Goal: Task Accomplishment & Management: Manage account settings

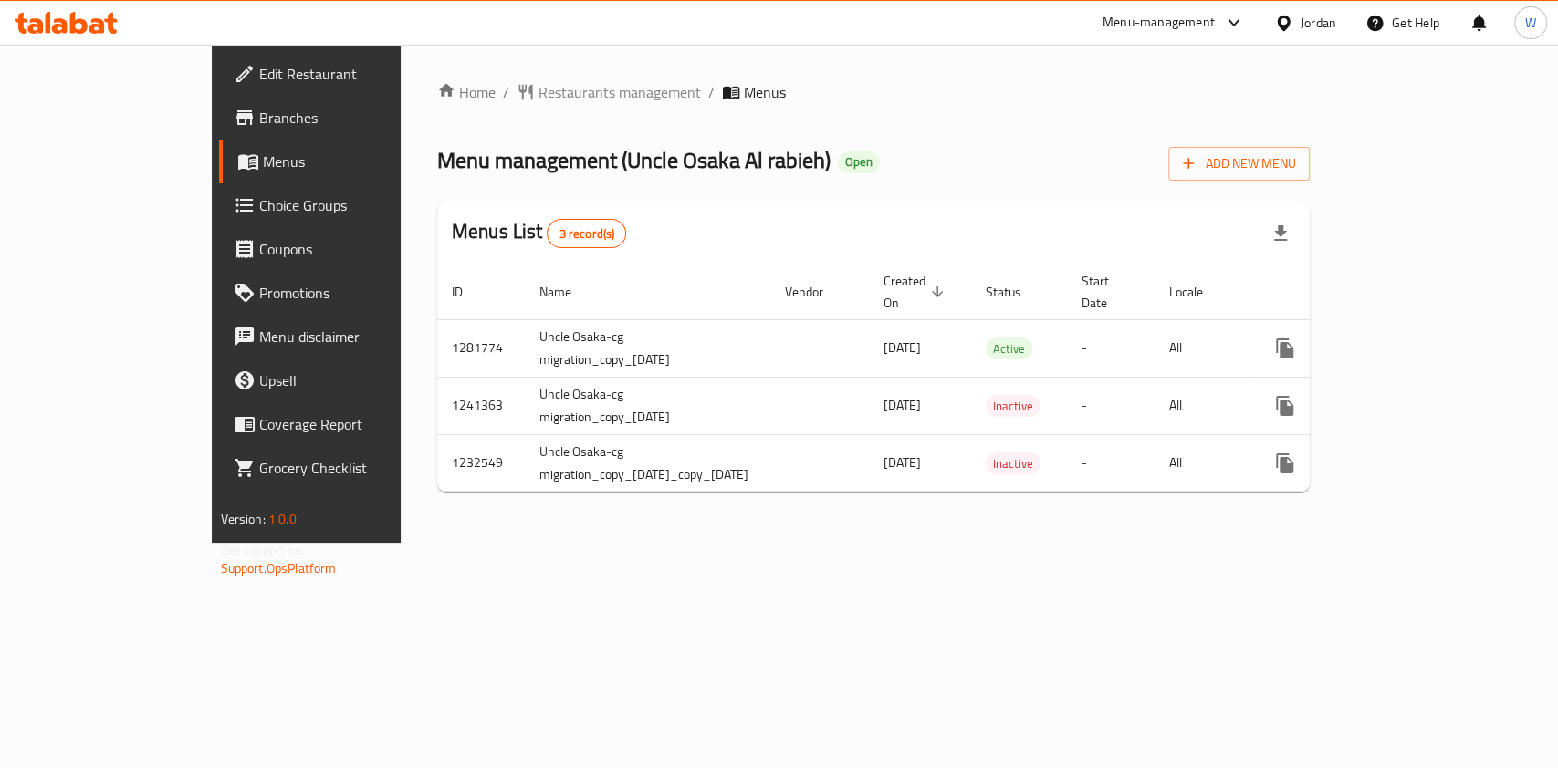
click at [545, 98] on span "Restaurants management" at bounding box center [619, 92] width 162 height 22
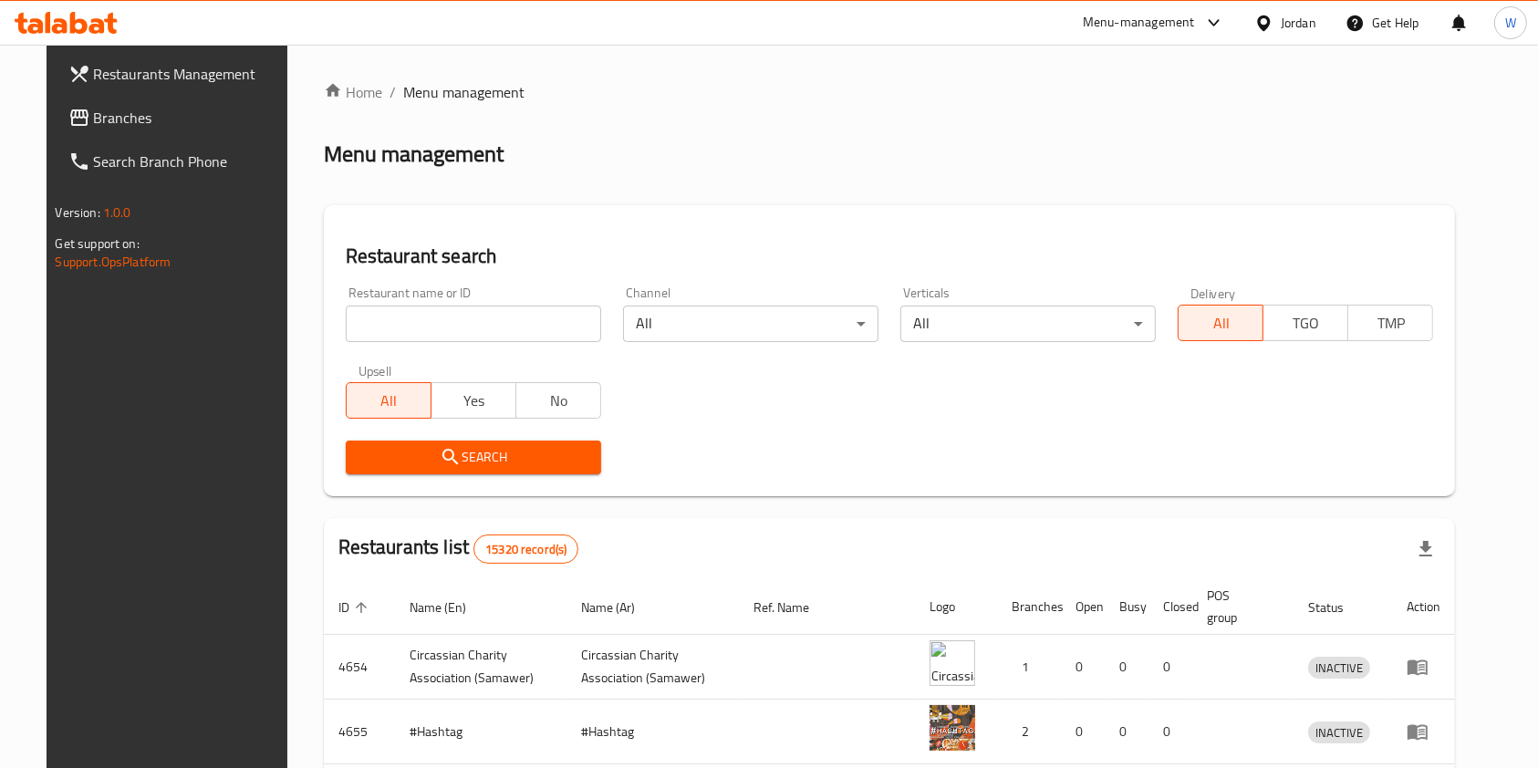
click at [475, 319] on div "Home / Menu management Menu management Restaurant search Restaurant name or ID …" at bounding box center [890, 639] width 1132 height 1116
click at [475, 319] on input "search" at bounding box center [473, 324] width 255 height 36
type input "[GEOGRAPHIC_DATA]"
click button "Search" at bounding box center [473, 458] width 255 height 34
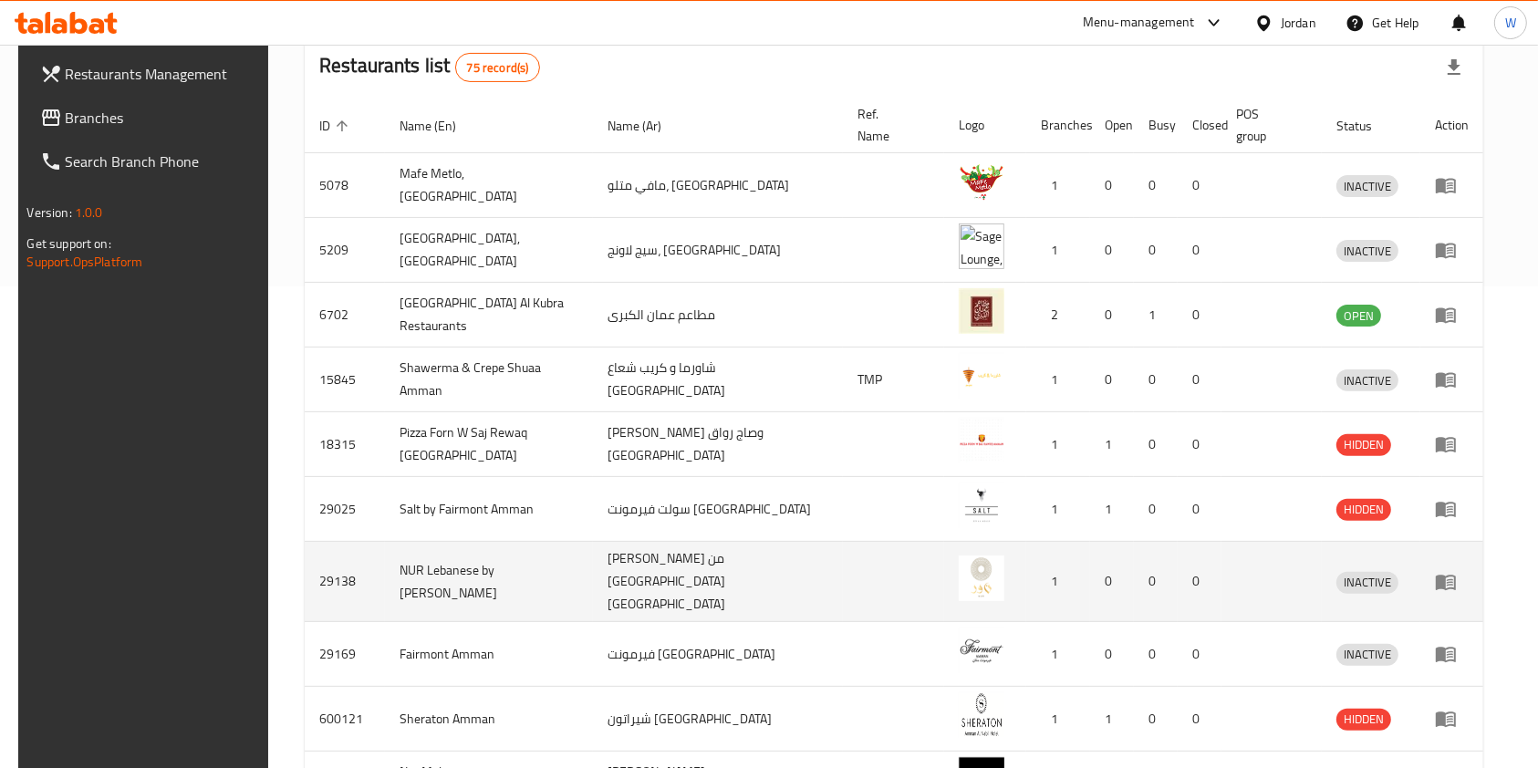
scroll to position [486, 0]
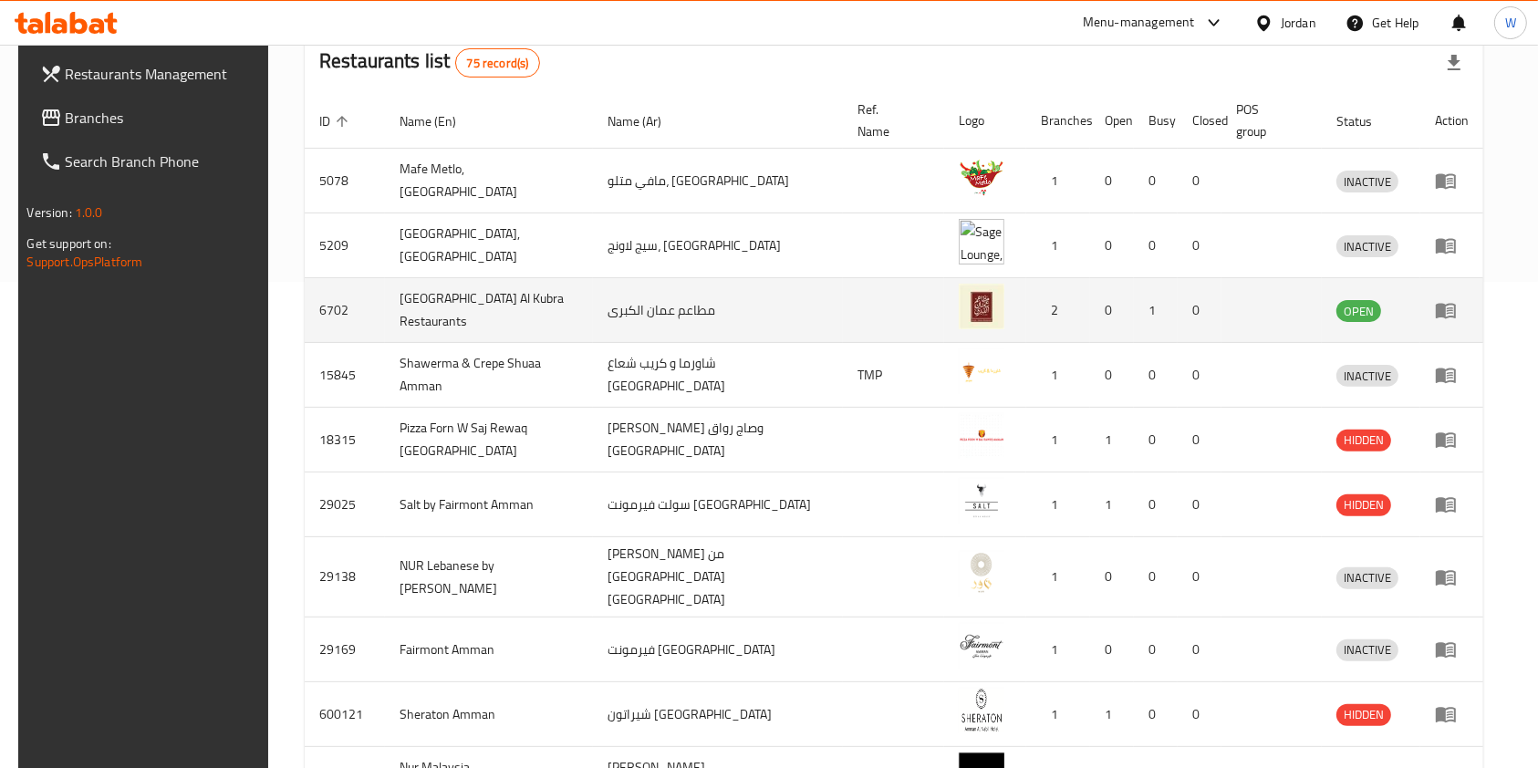
click at [1457, 299] on icon "enhanced table" at bounding box center [1446, 310] width 22 height 22
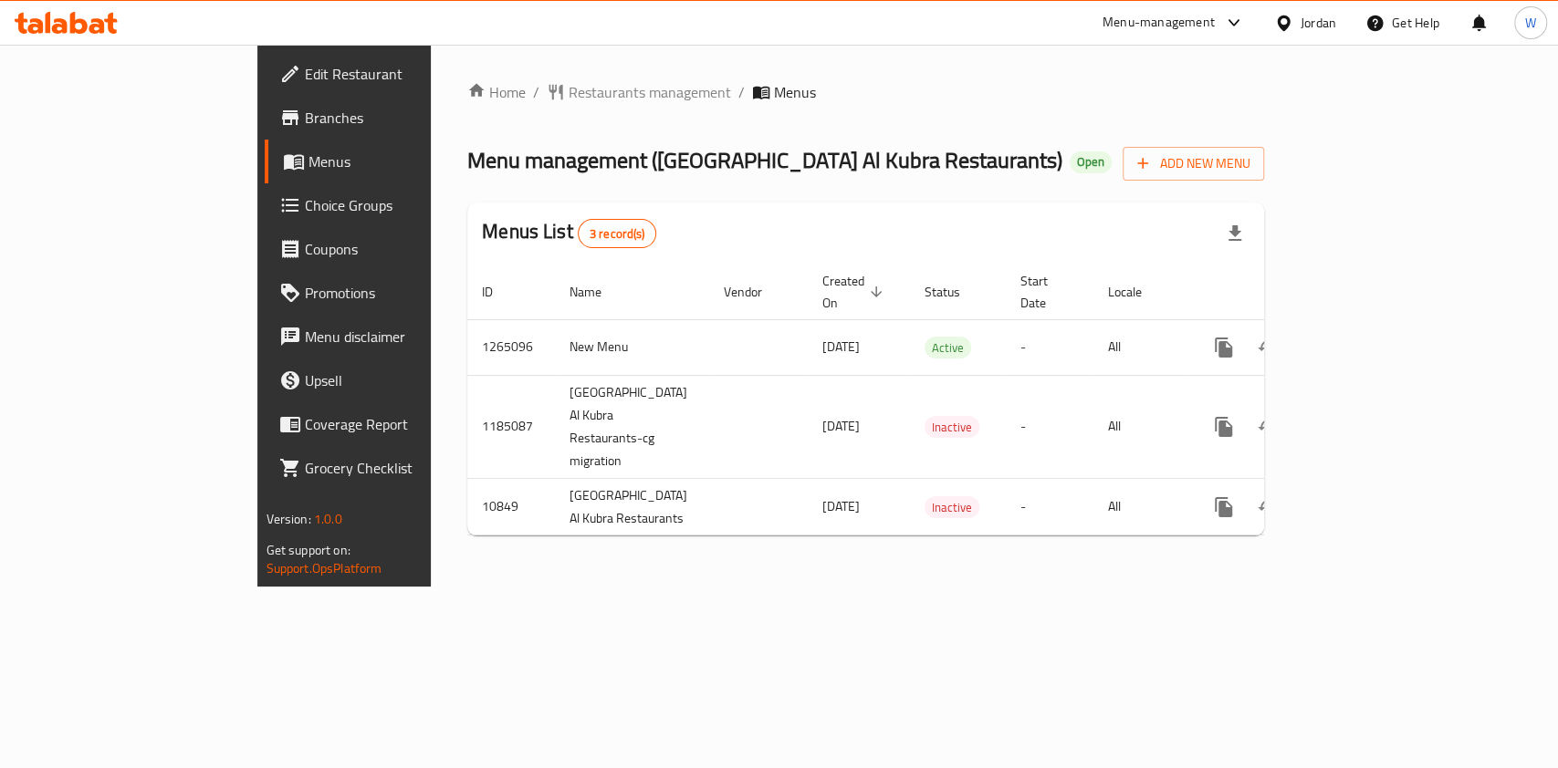
click at [265, 91] on link "Edit Restaurant" at bounding box center [391, 74] width 253 height 44
